Goal: Transaction & Acquisition: Purchase product/service

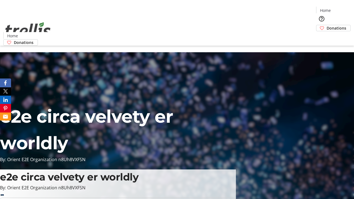
click at [327, 25] on span "Donations" at bounding box center [337, 28] width 20 height 6
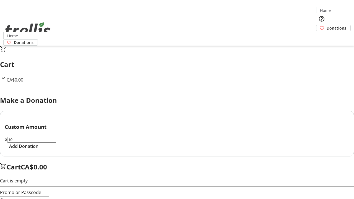
click at [38, 150] on span "Add Donation" at bounding box center [23, 146] width 29 height 7
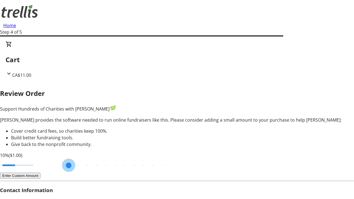
type input "3"
click at [37, 159] on input "Cover fees percentage" at bounding box center [17, 165] width 43 height 12
